Goal: Browse casually

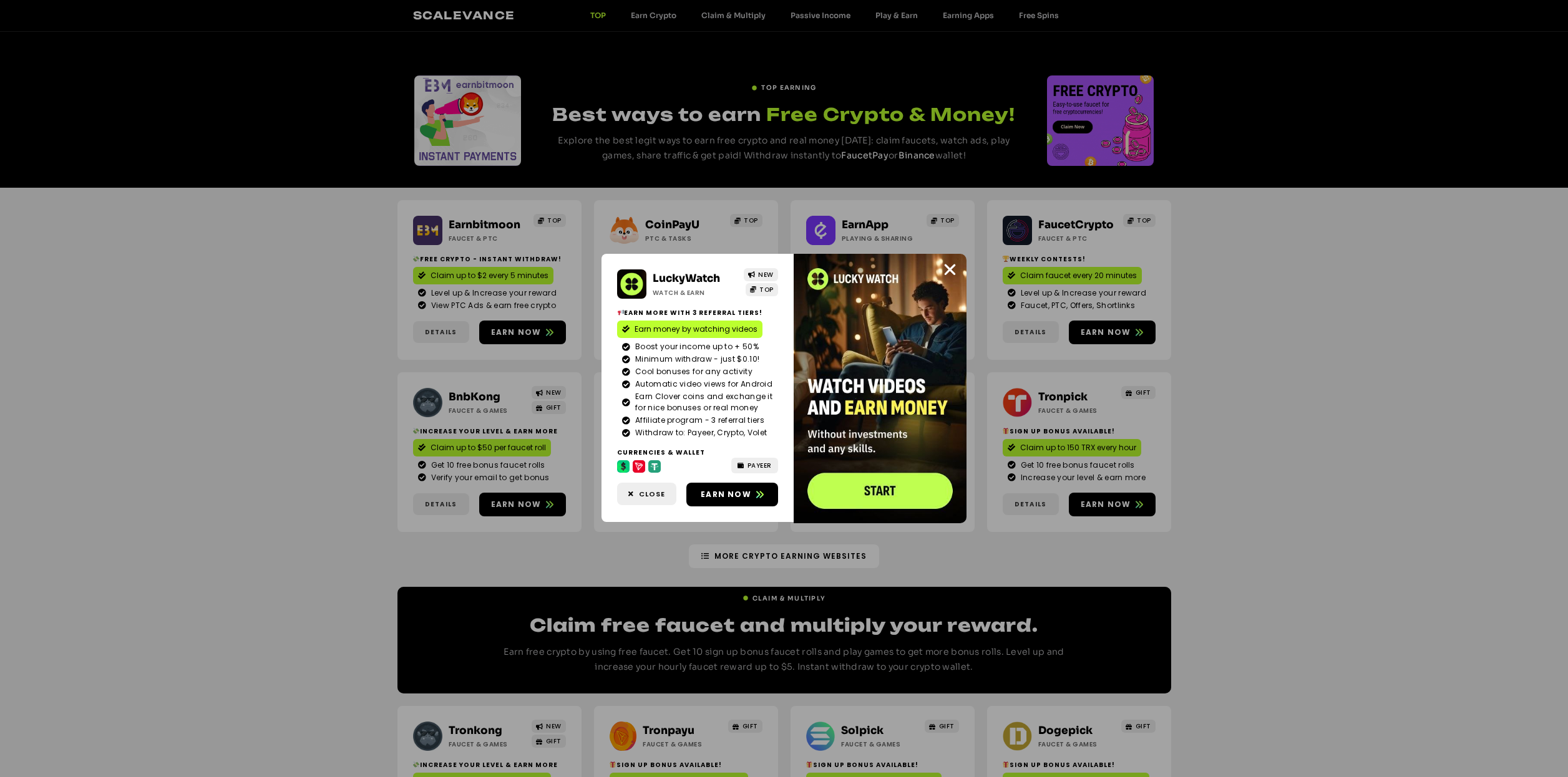
click at [958, 271] on img at bounding box center [880, 388] width 173 height 269
click at [943, 265] on icon "Close" at bounding box center [949, 269] width 16 height 16
